Goal: Book appointment/travel/reservation

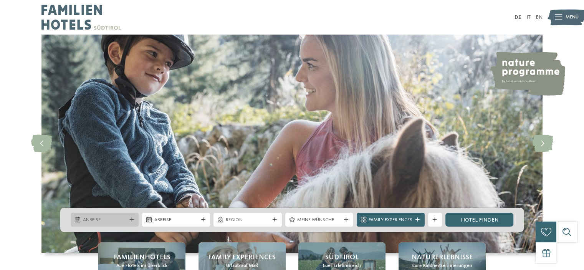
click at [123, 222] on span "Anreise" at bounding box center [105, 220] width 44 height 7
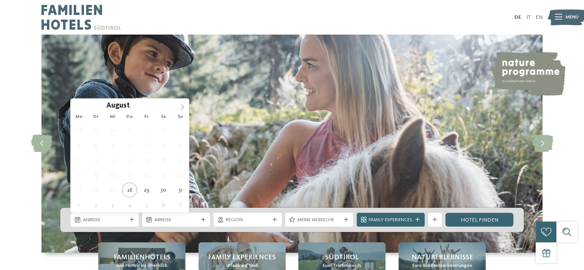
click at [182, 106] on icon at bounding box center [182, 106] width 5 height 5
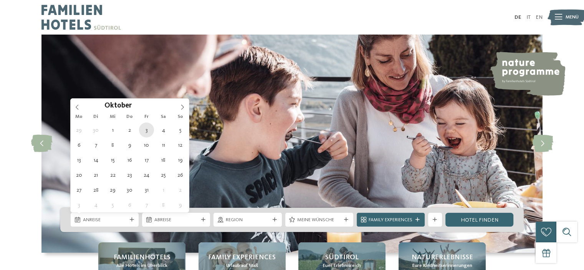
type div "[DATE]"
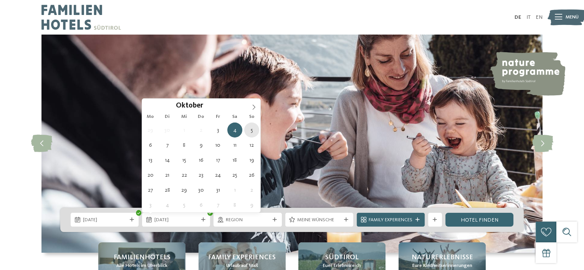
type div "[DATE]"
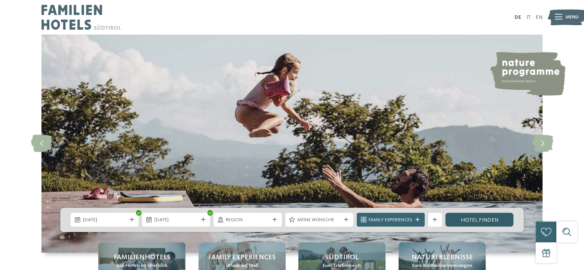
click at [486, 219] on link "Hotel finden" at bounding box center [480, 220] width 68 height 14
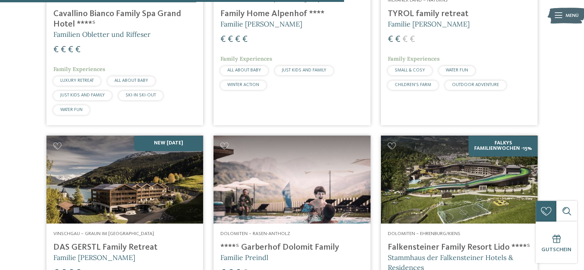
scroll to position [1298, 0]
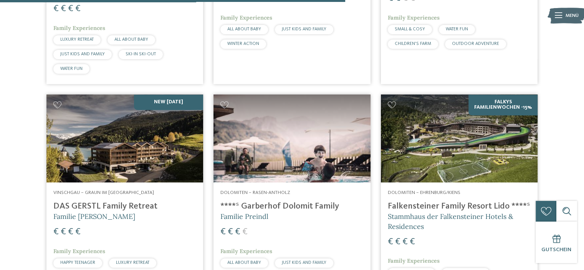
click at [473, 143] on img at bounding box center [459, 138] width 157 height 88
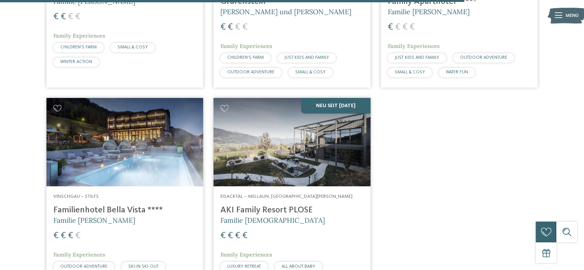
scroll to position [1759, 0]
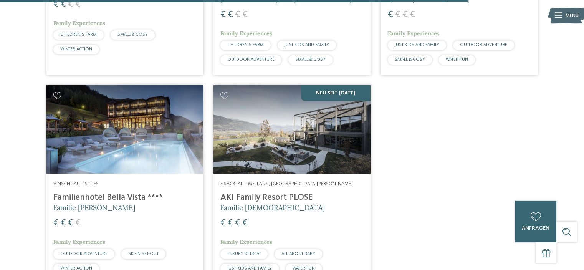
click at [156, 146] on img at bounding box center [124, 129] width 157 height 88
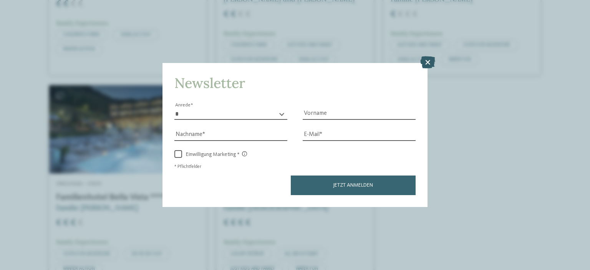
click at [423, 61] on icon at bounding box center [427, 62] width 15 height 12
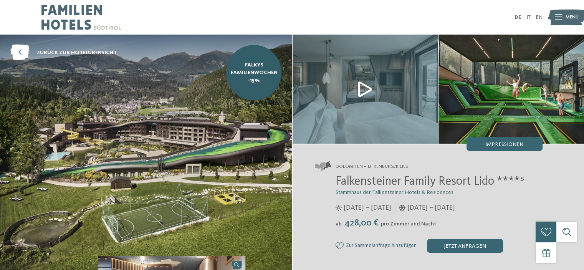
drag, startPoint x: 342, startPoint y: 122, endPoint x: 337, endPoint y: 123, distance: 5.4
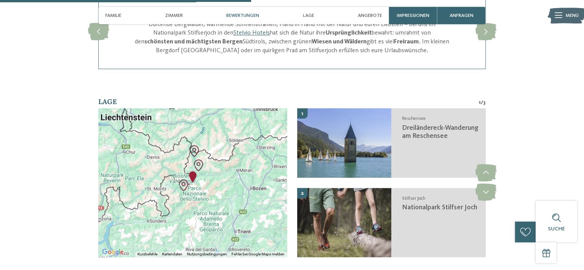
scroll to position [615, 0]
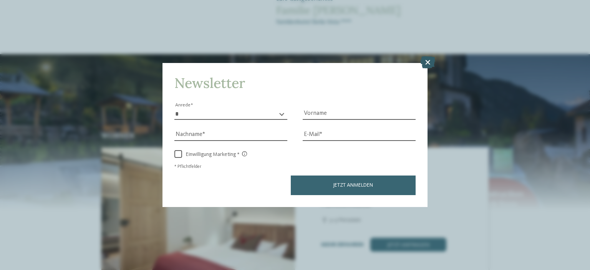
click at [429, 64] on icon at bounding box center [427, 62] width 15 height 12
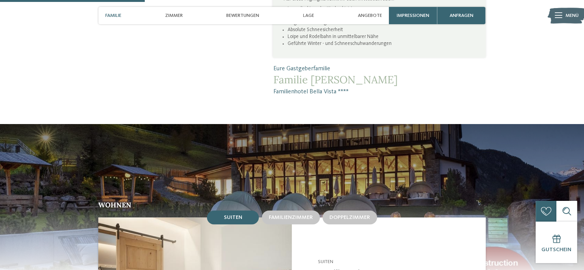
scroll to position [538, 0]
